Goal: Information Seeking & Learning: Learn about a topic

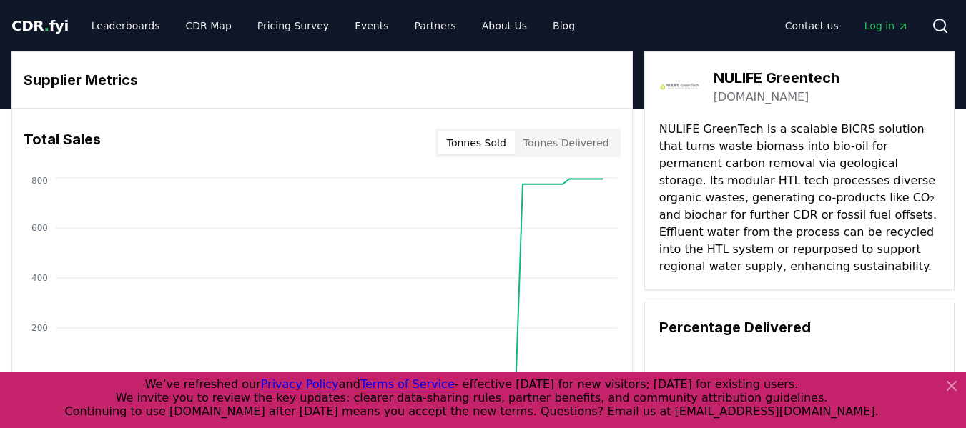
click at [953, 394] on icon at bounding box center [951, 385] width 17 height 17
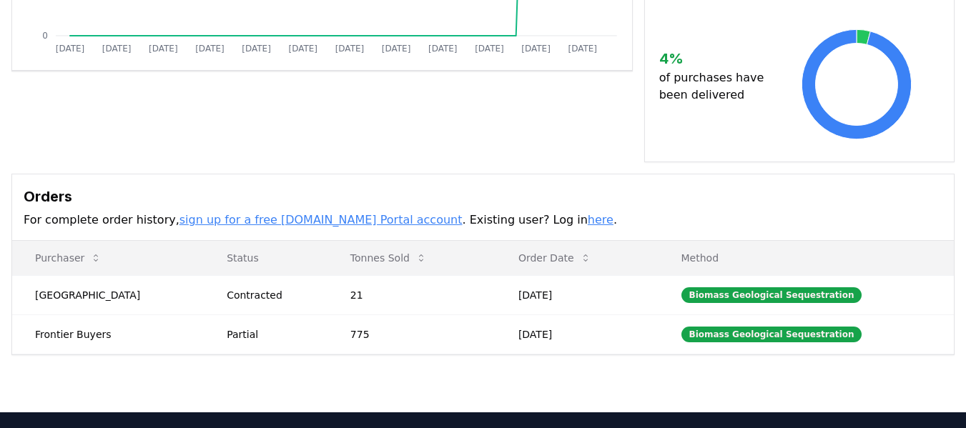
scroll to position [429, 0]
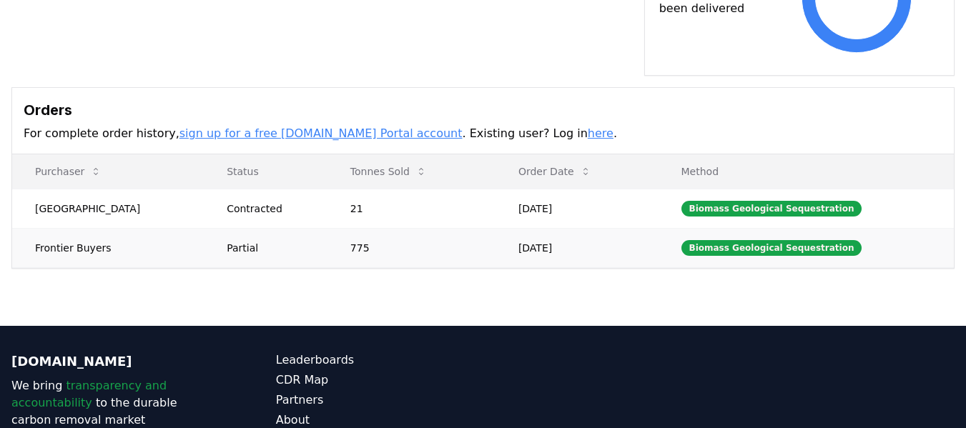
click at [540, 252] on td "Sep 18, 2024" at bounding box center [576, 247] width 163 height 39
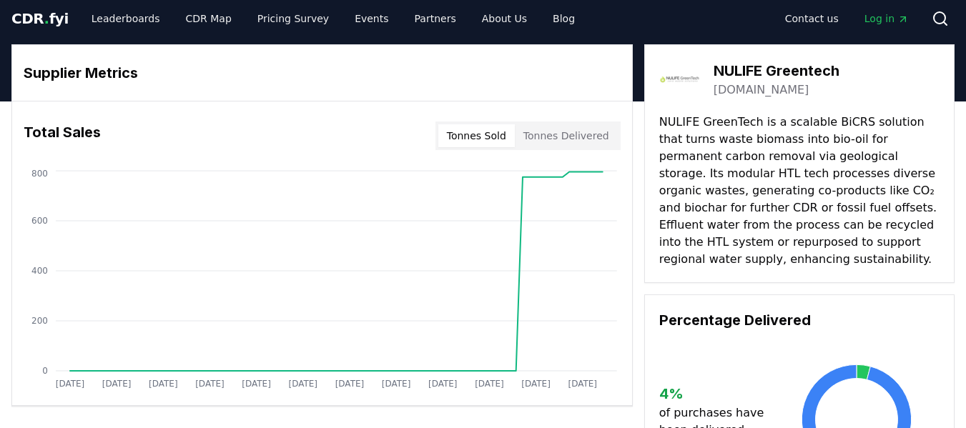
scroll to position [0, 0]
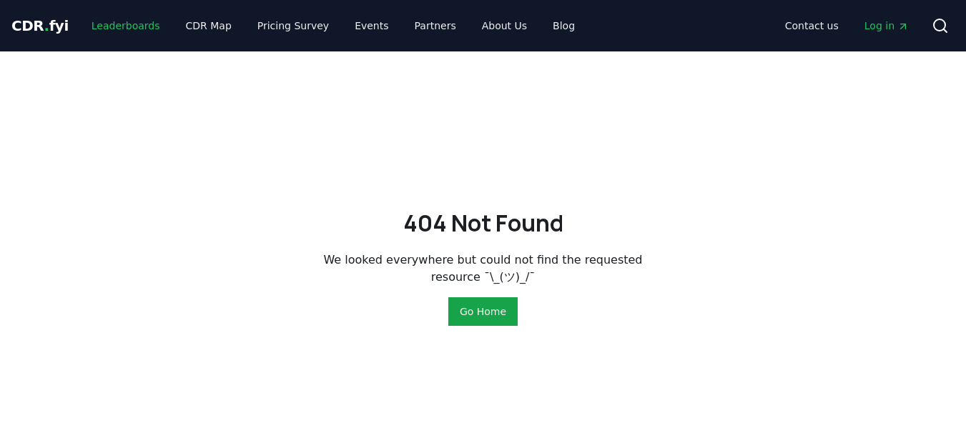
drag, startPoint x: 0, startPoint y: 0, endPoint x: 136, endPoint y: 23, distance: 137.7
click at [136, 23] on link "Leaderboards" at bounding box center [125, 26] width 91 height 26
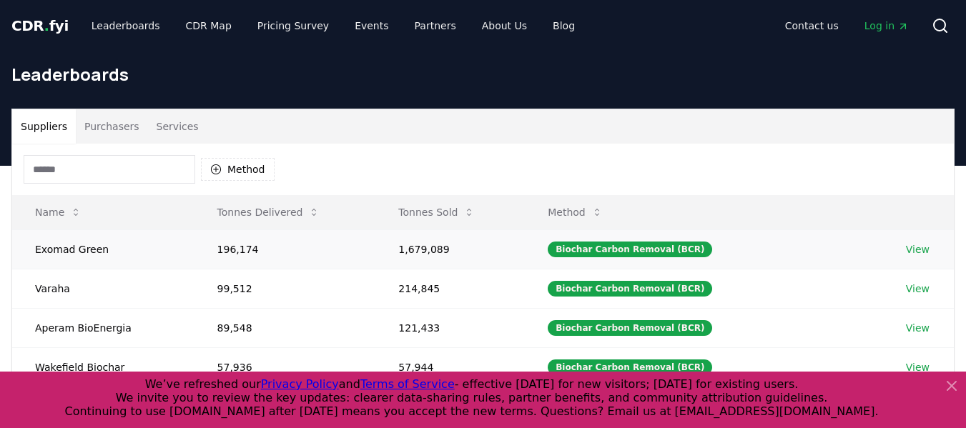
click at [90, 251] on td "Exomad Green" at bounding box center [103, 248] width 182 height 39
click at [955, 390] on icon at bounding box center [951, 386] width 9 height 9
click at [910, 249] on link "View" at bounding box center [917, 249] width 24 height 14
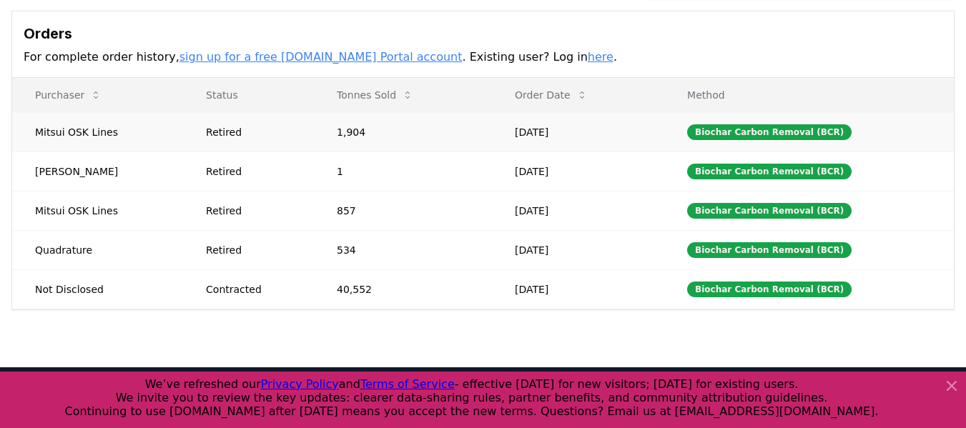
scroll to position [429, 0]
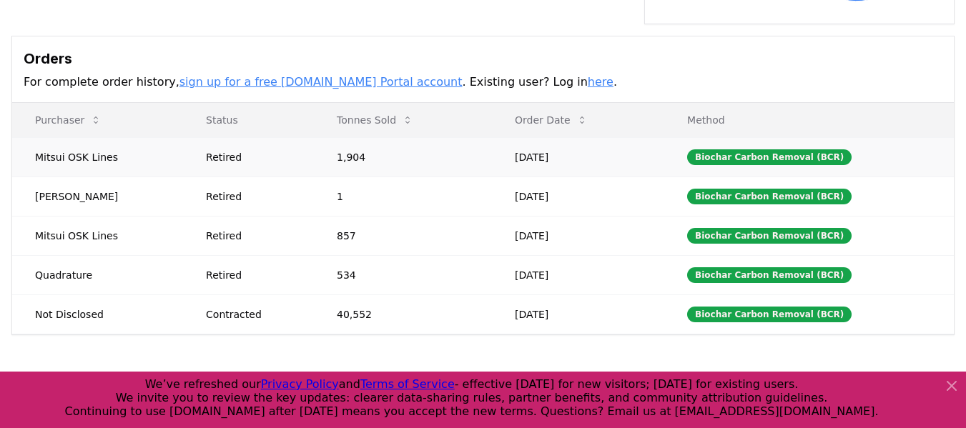
click at [51, 137] on td "Mitsui OSK Lines" at bounding box center [97, 156] width 171 height 39
drag, startPoint x: 51, startPoint y: 134, endPoint x: 76, endPoint y: 137, distance: 26.0
click at [76, 137] on td "Mitsui OSK Lines" at bounding box center [97, 156] width 171 height 39
click at [224, 189] on div "Retired" at bounding box center [254, 196] width 96 height 14
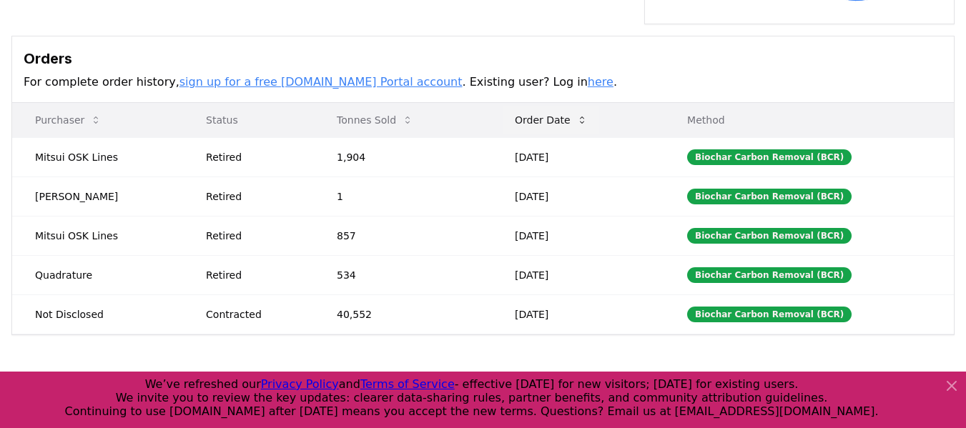
click at [584, 114] on icon at bounding box center [581, 119] width 11 height 11
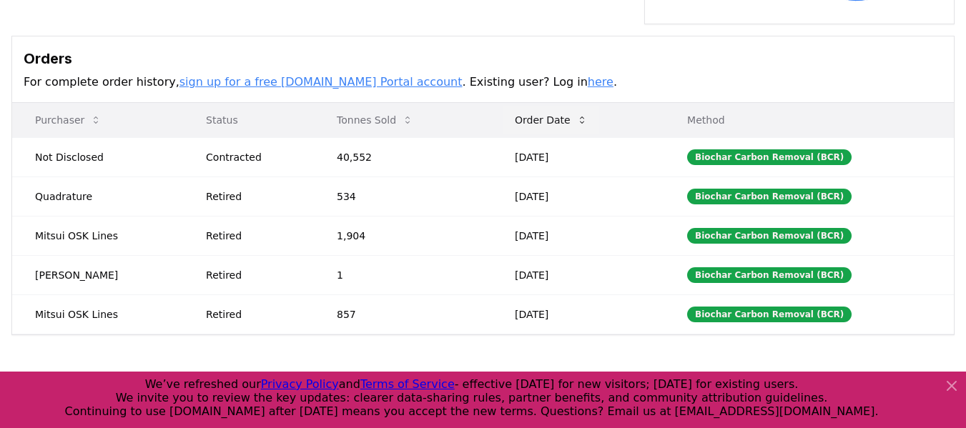
click at [584, 114] on icon at bounding box center [581, 119] width 11 height 11
click at [567, 106] on button "Order Date" at bounding box center [551, 120] width 96 height 29
click at [367, 109] on button "Tonnes Sold" at bounding box center [374, 120] width 99 height 29
click at [57, 184] on td "Quadrature" at bounding box center [97, 196] width 171 height 39
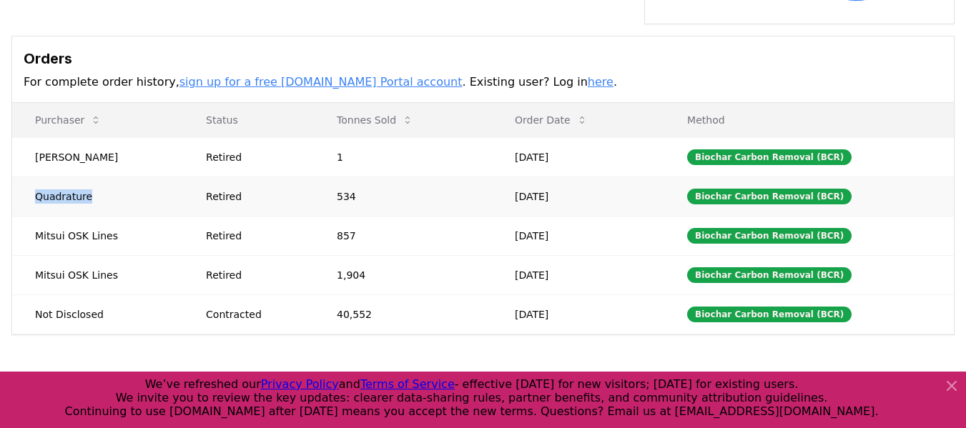
click at [57, 184] on td "Quadrature" at bounding box center [97, 196] width 171 height 39
click at [302, 268] on div "Retired" at bounding box center [254, 275] width 96 height 14
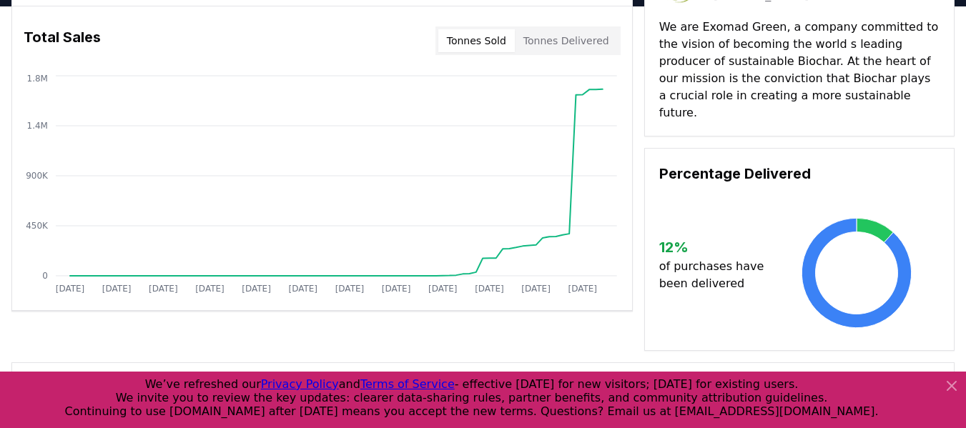
scroll to position [0, 0]
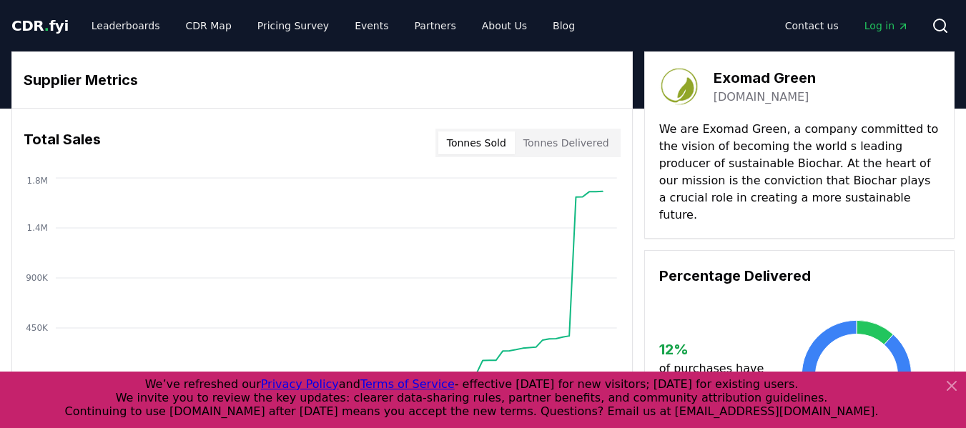
click at [740, 94] on link "[DOMAIN_NAME]" at bounding box center [761, 97] width 96 height 17
click at [398, 84] on h3 "Supplier Metrics" at bounding box center [322, 79] width 597 height 21
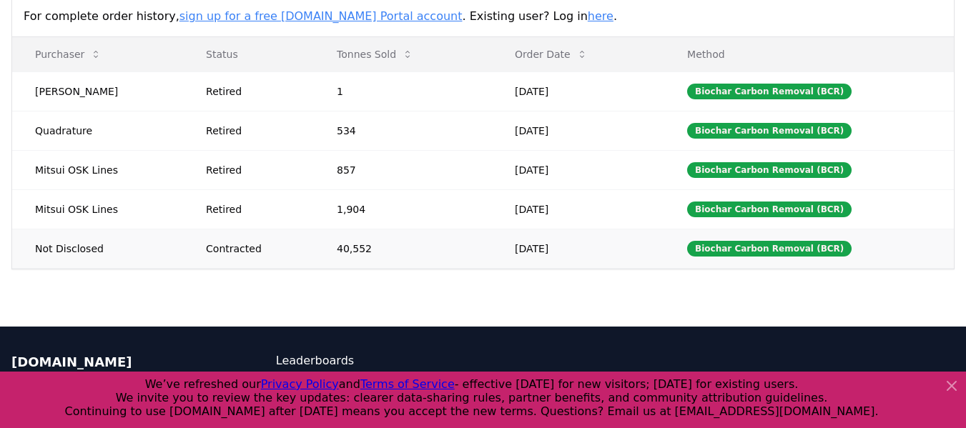
scroll to position [462, 0]
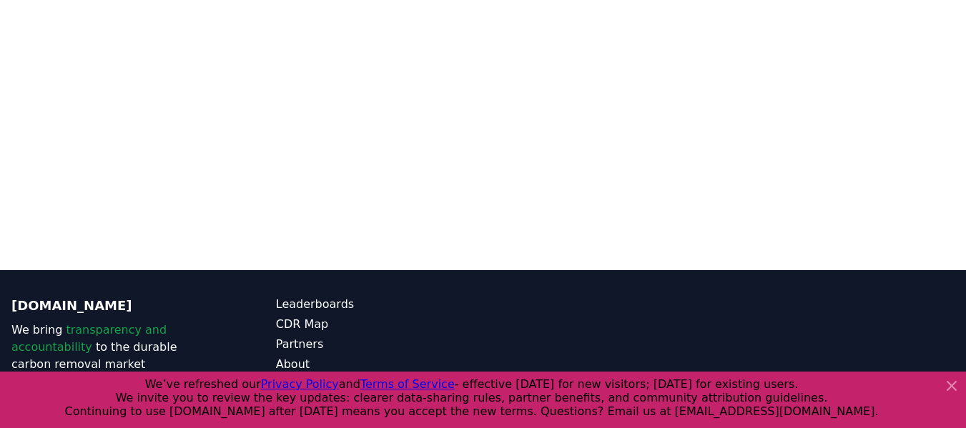
scroll to position [429, 0]
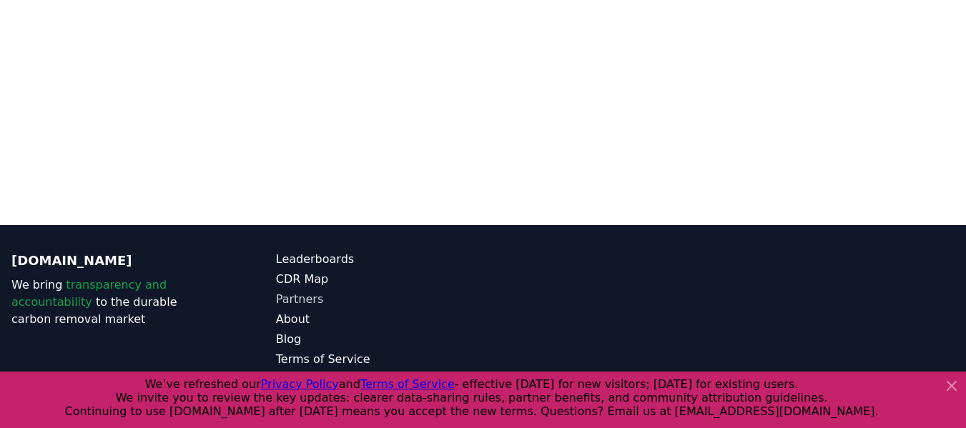
click at [297, 296] on link "Partners" at bounding box center [379, 299] width 207 height 17
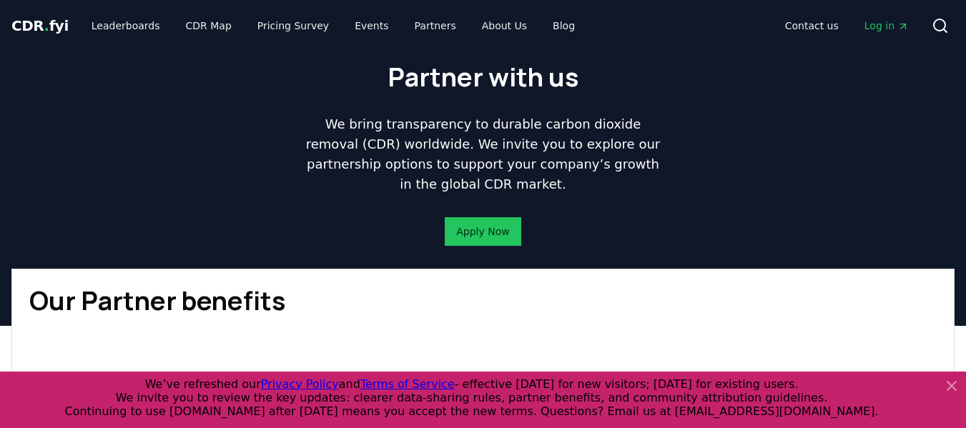
click at [955, 384] on icon at bounding box center [951, 385] width 17 height 17
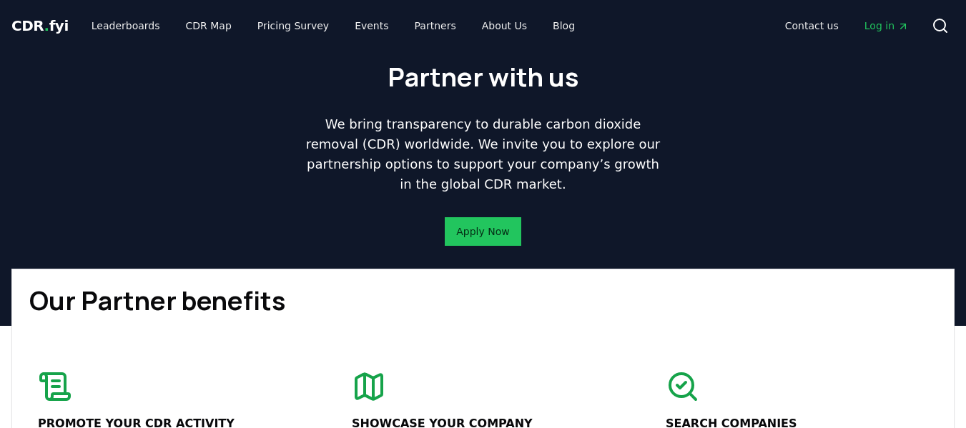
click at [769, 143] on div "Partner with us We bring transparency to durable carbon dioxide removal (CDR) w…" at bounding box center [483, 159] width 966 height 217
